Goal: Task Accomplishment & Management: Manage account settings

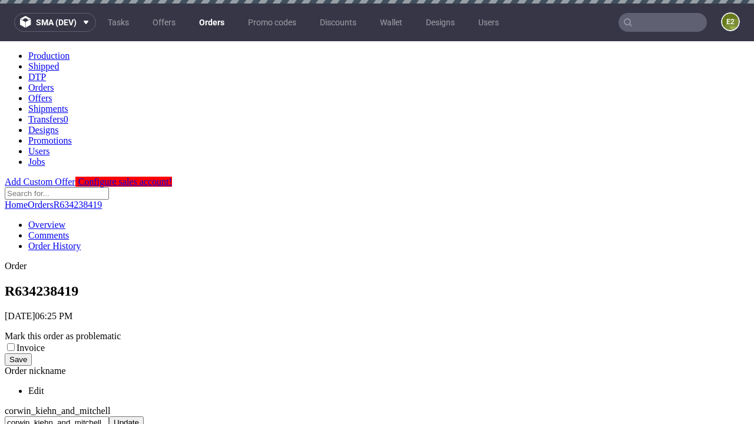
scroll to position [481, 0]
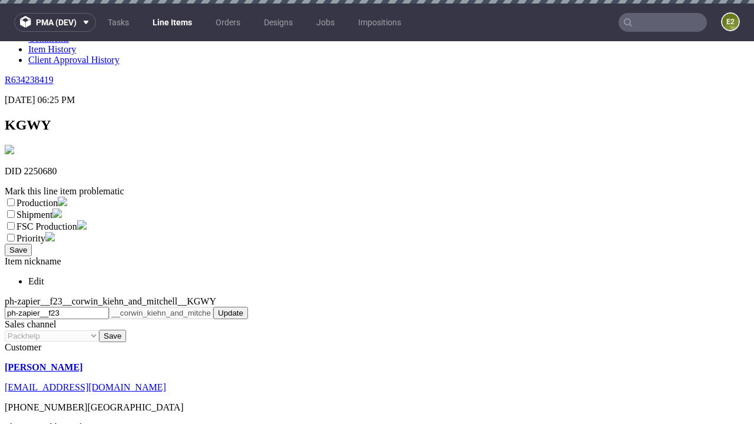
scroll to position [4, 0]
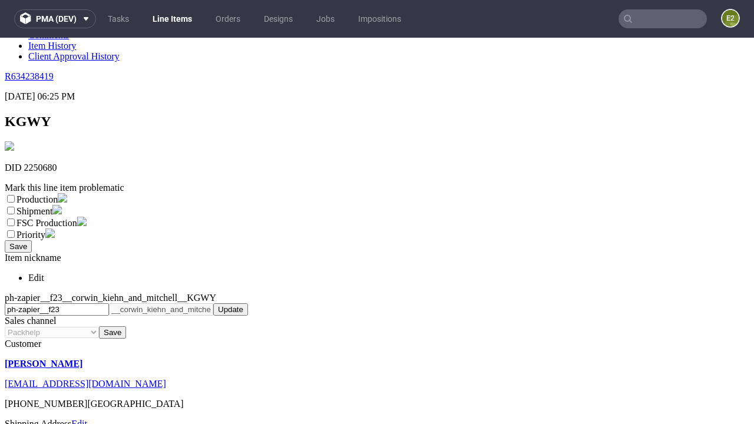
select select "dtp_ca_needed"
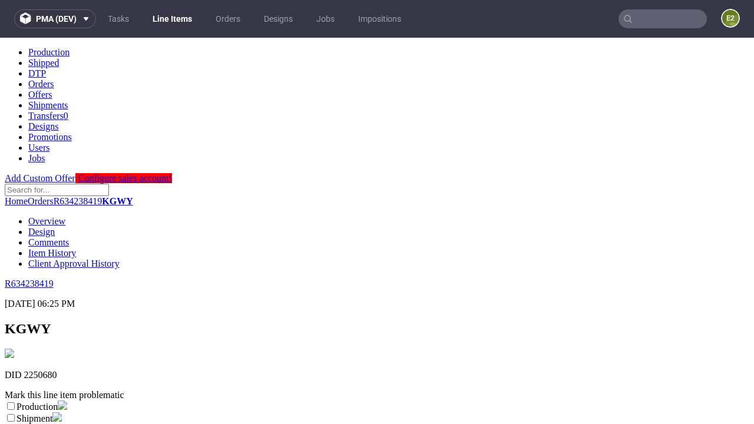
scroll to position [0, 0]
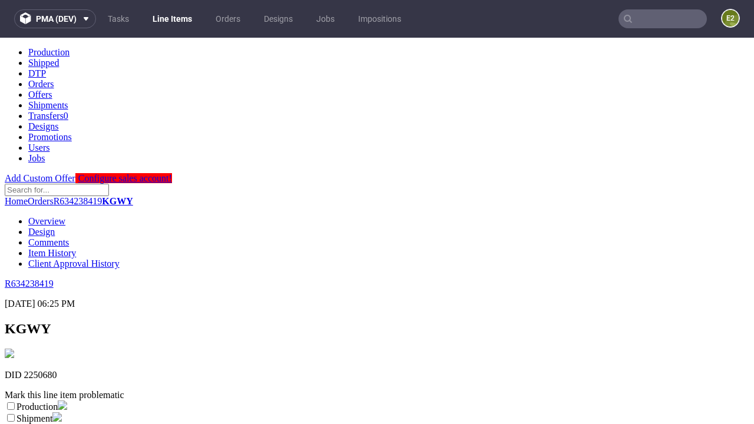
checkbox input "true"
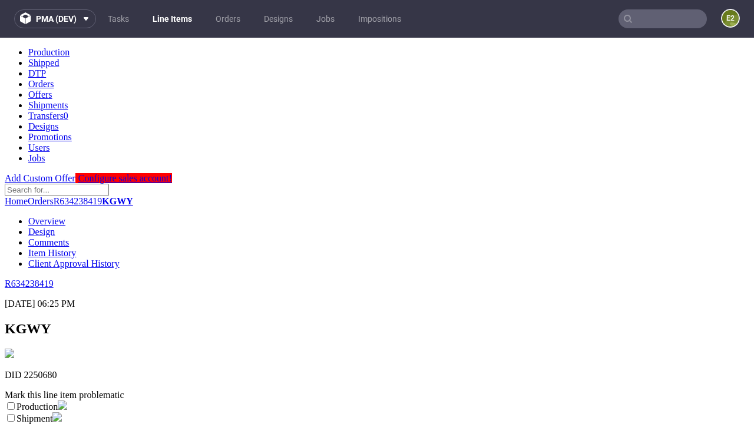
scroll to position [11, 0]
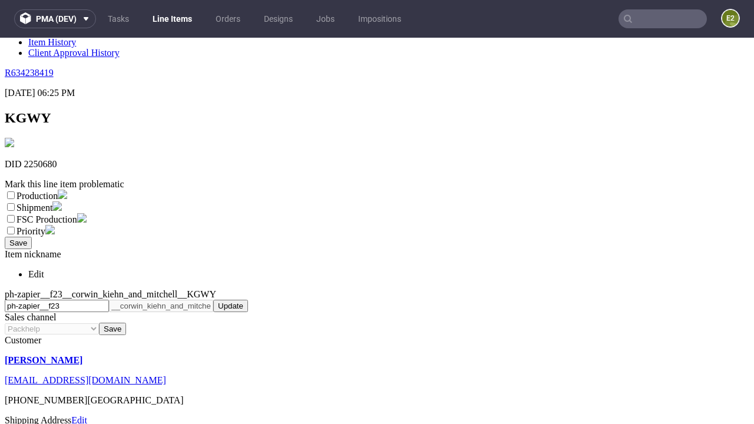
type textarea "test"
